Goal: Transaction & Acquisition: Register for event/course

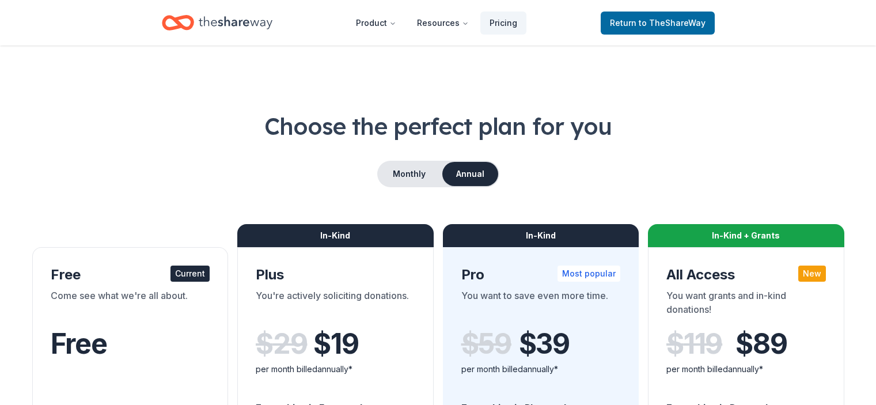
scroll to position [115, 0]
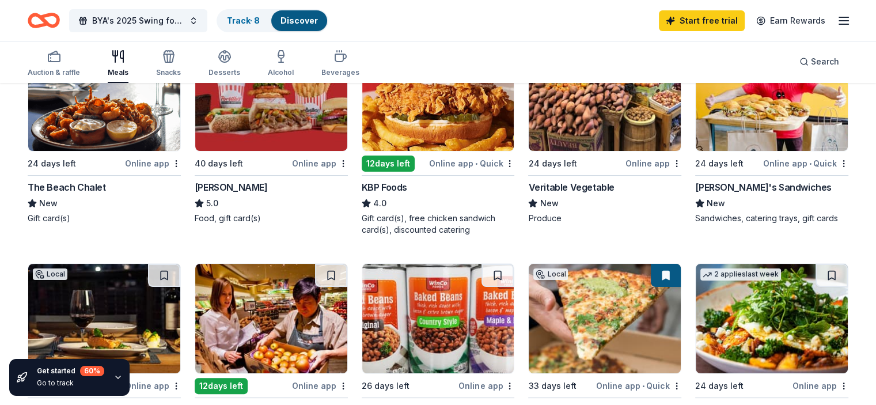
scroll to position [173, 0]
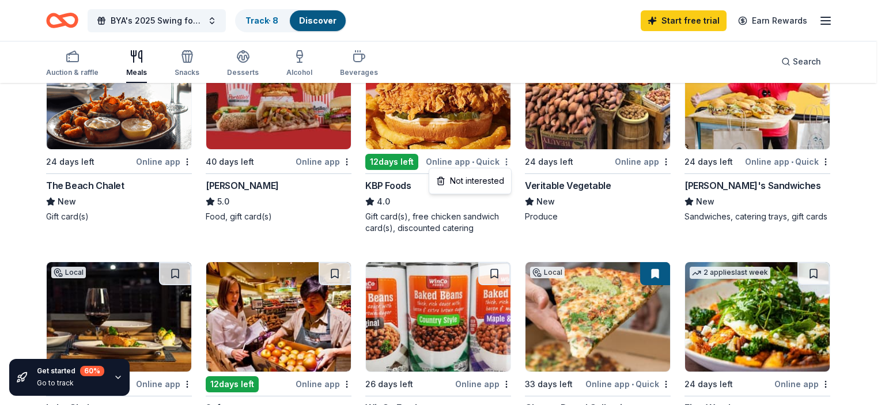
click at [510, 163] on html "BYA's 2025 Swing for Success Charity Golf Tournament Track · 8 Discover Start f…" at bounding box center [442, 29] width 885 height 405
click at [488, 178] on div "Not interested" at bounding box center [469, 181] width 77 height 21
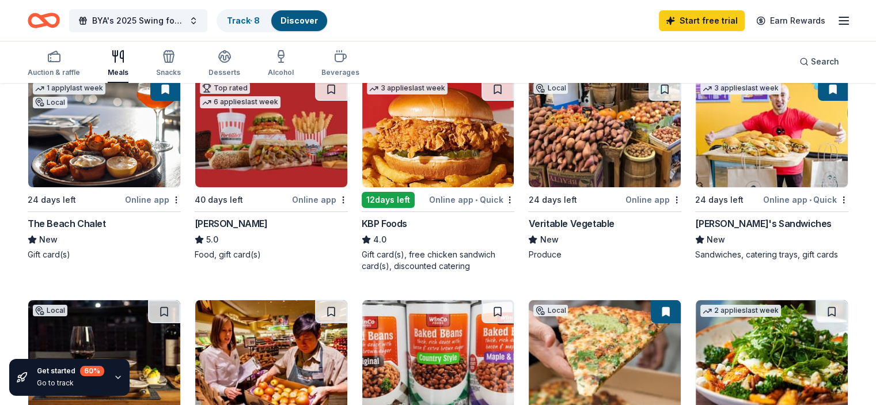
scroll to position [115, 0]
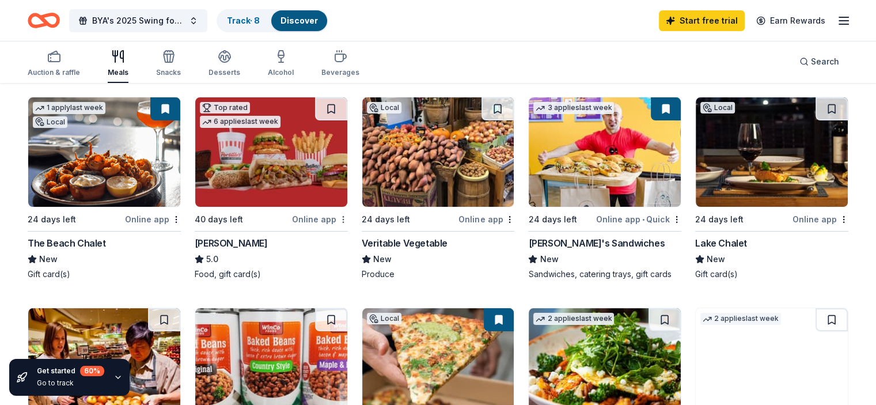
click at [347, 220] on html "BYA's 2025 Swing for Success Charity Golf Tournament Track · 8 Discover Start f…" at bounding box center [438, 87] width 876 height 405
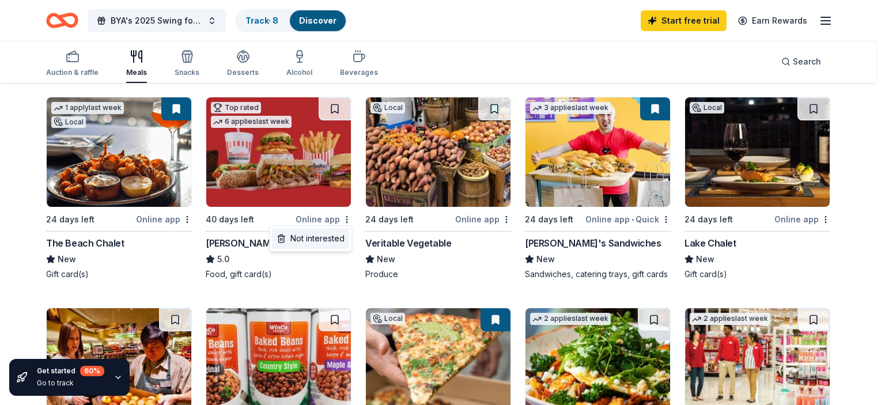
click at [329, 241] on div "Not interested" at bounding box center [310, 238] width 77 height 21
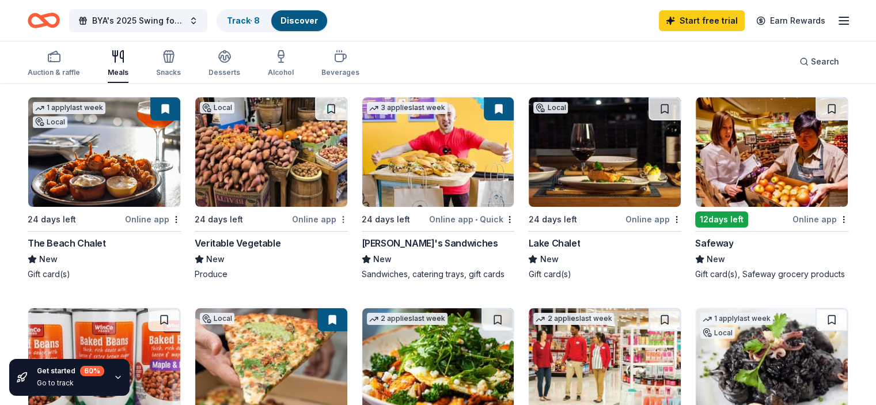
click at [348, 215] on html "BYA's 2025 Swing for Success Charity Golf Tournament Track · 8 Discover Start f…" at bounding box center [438, 87] width 876 height 405
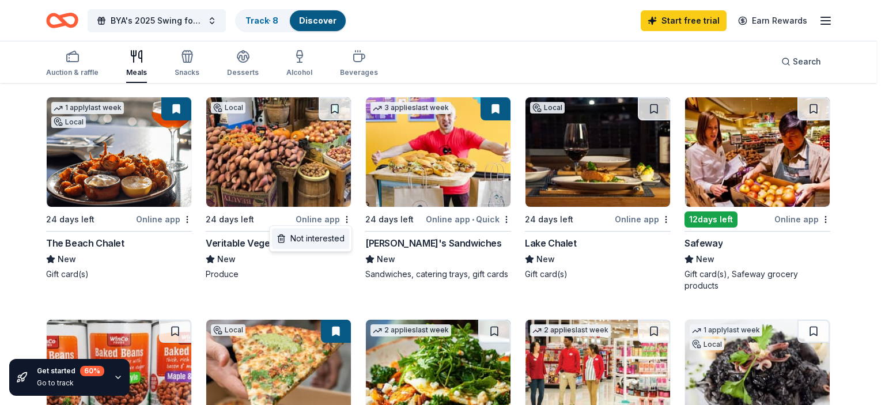
click at [326, 237] on div "Not interested" at bounding box center [310, 238] width 77 height 21
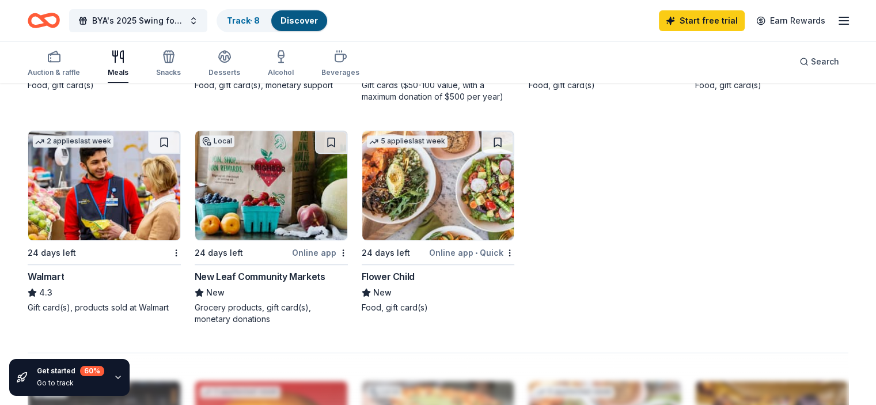
scroll to position [532, 0]
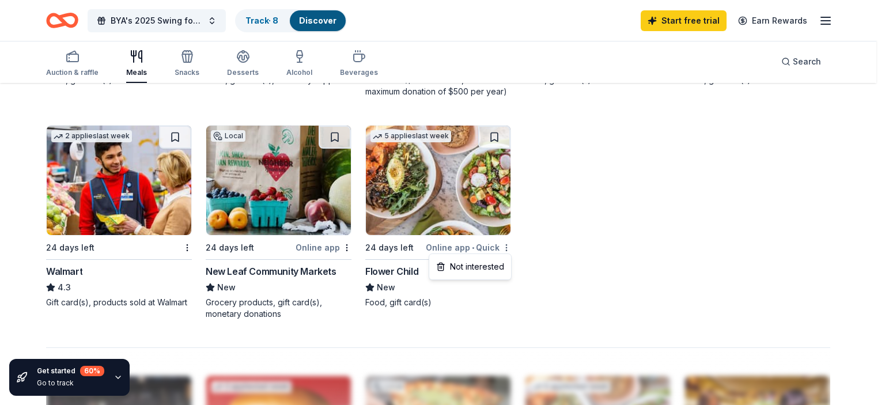
click at [502, 264] on div "Not interested" at bounding box center [469, 266] width 77 height 21
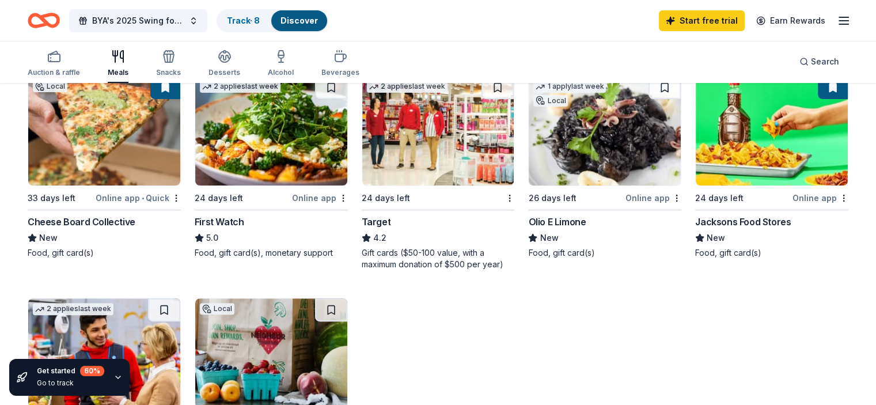
scroll to position [368, 0]
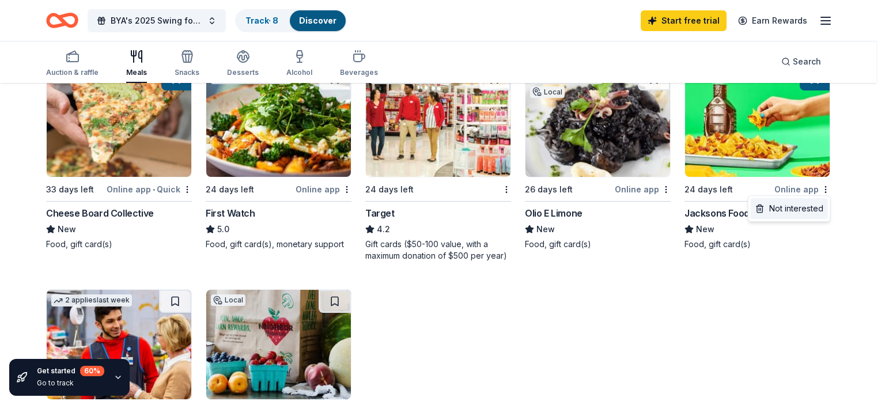
click at [800, 207] on div "Not interested" at bounding box center [789, 208] width 77 height 21
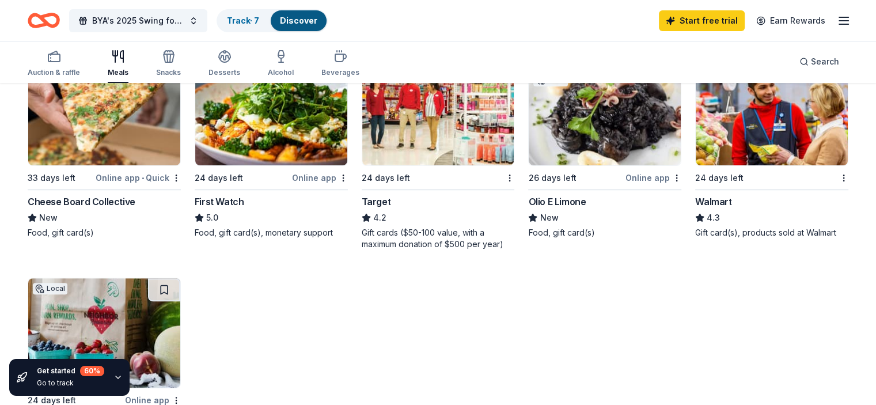
click at [545, 185] on div "26 days left" at bounding box center [552, 178] width 48 height 14
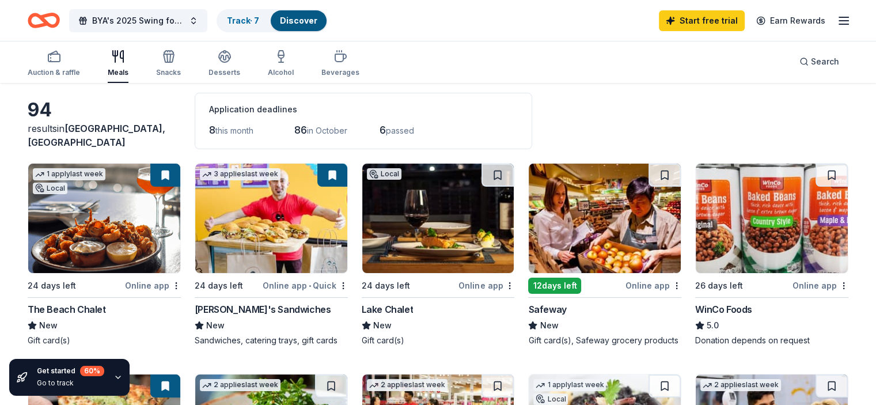
scroll to position [0, 0]
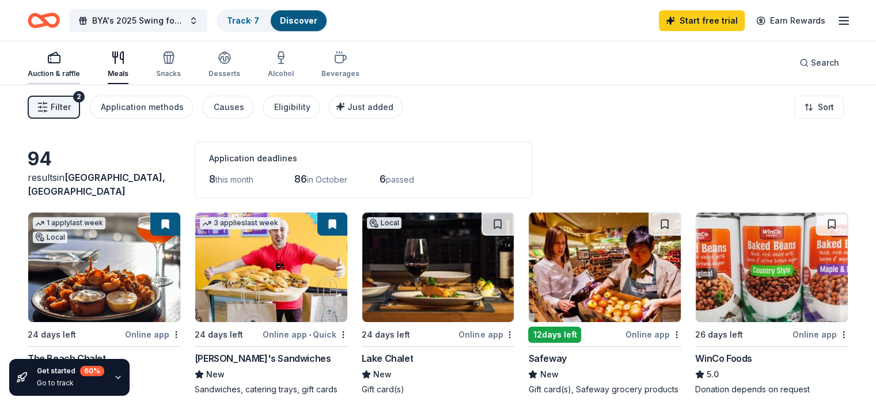
click at [60, 63] on rect "button" at bounding box center [54, 58] width 12 height 7
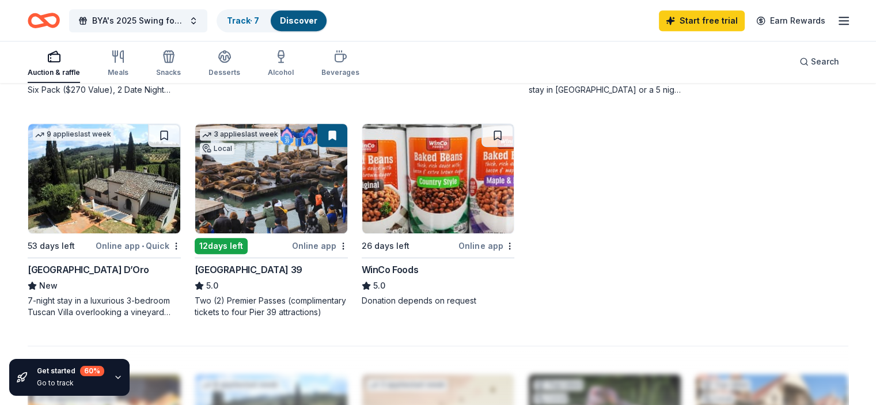
scroll to position [749, 0]
